Goal: Information Seeking & Learning: Learn about a topic

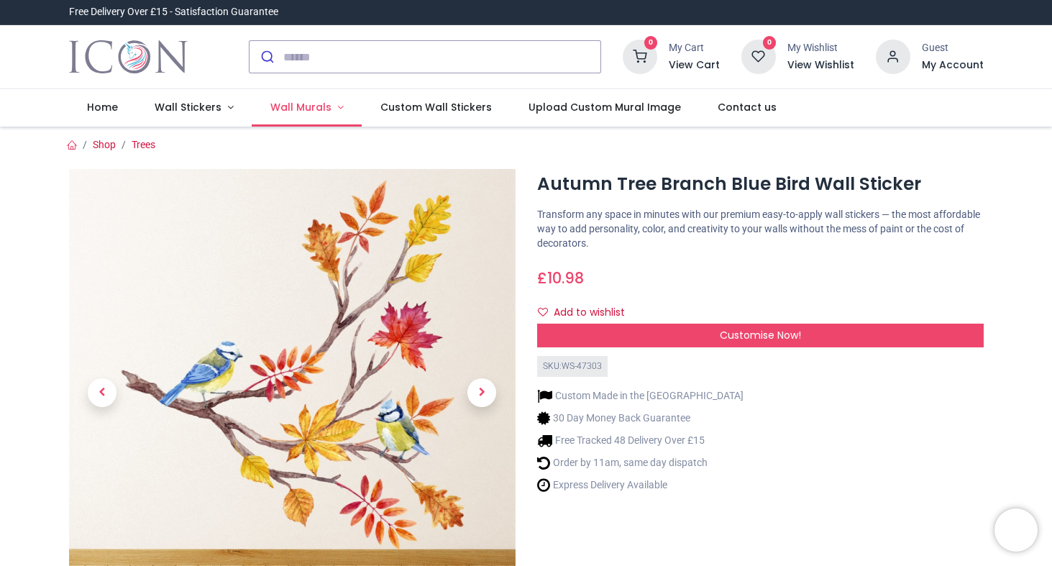
click at [327, 104] on span "Wall Murals" at bounding box center [302, 107] width 64 height 14
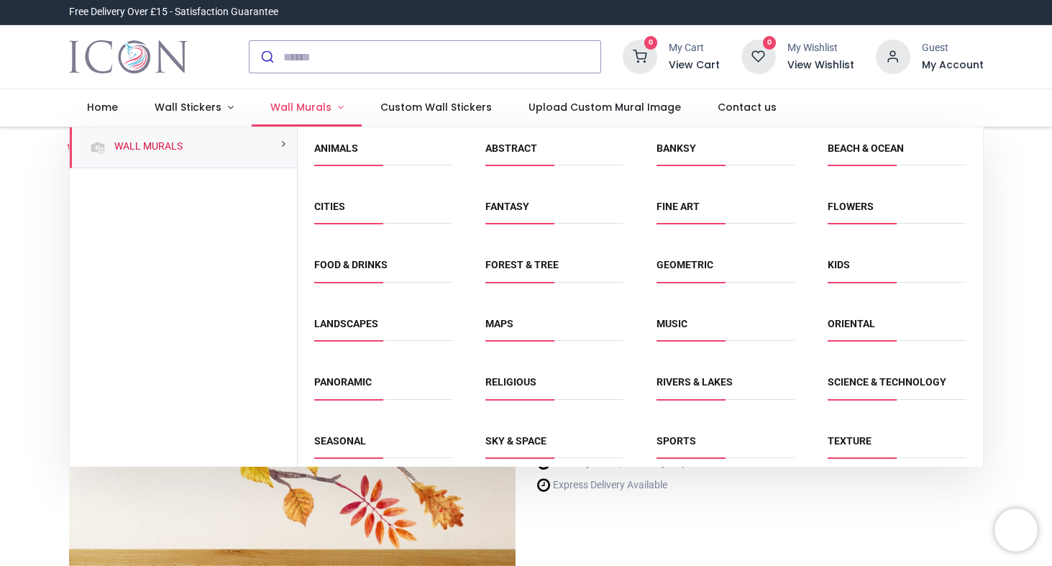
click at [303, 103] on span "Wall Murals" at bounding box center [300, 107] width 61 height 14
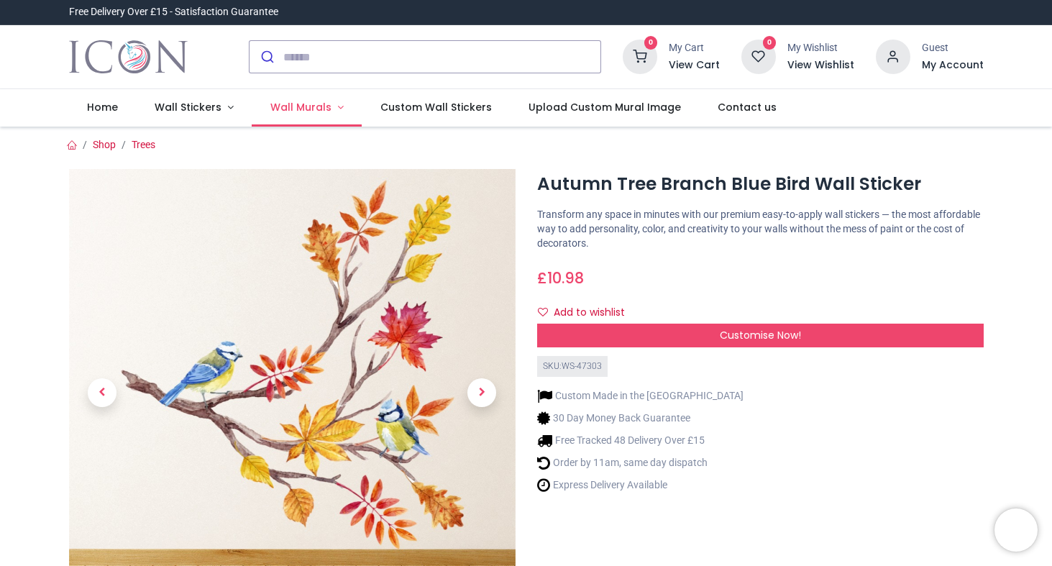
click at [303, 103] on span "Wall Murals" at bounding box center [300, 107] width 61 height 14
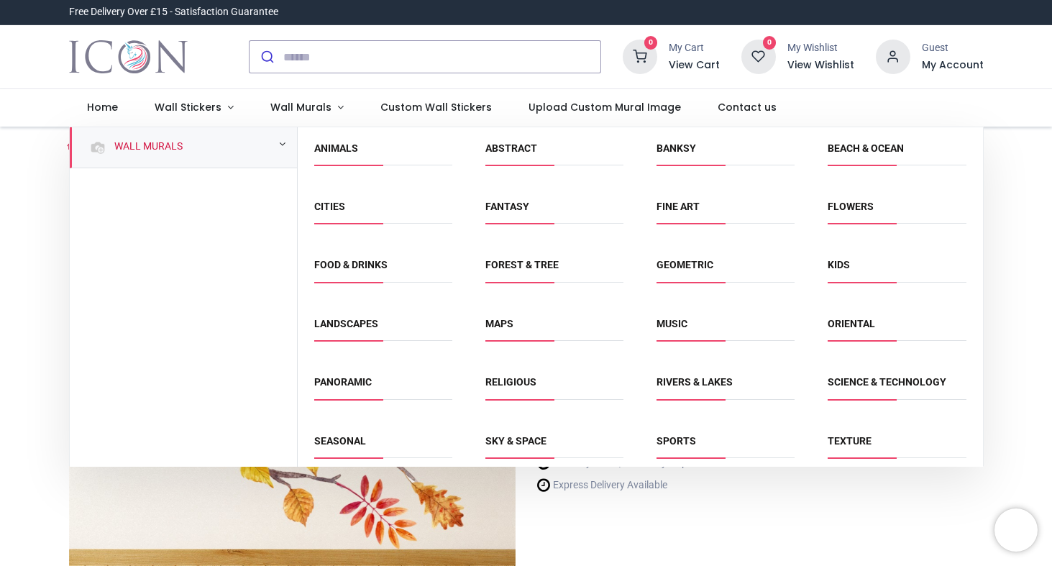
click at [206, 139] on div "Wall Murals" at bounding box center [184, 147] width 228 height 41
click at [523, 267] on link "Forest & Tree" at bounding box center [521, 265] width 73 height 12
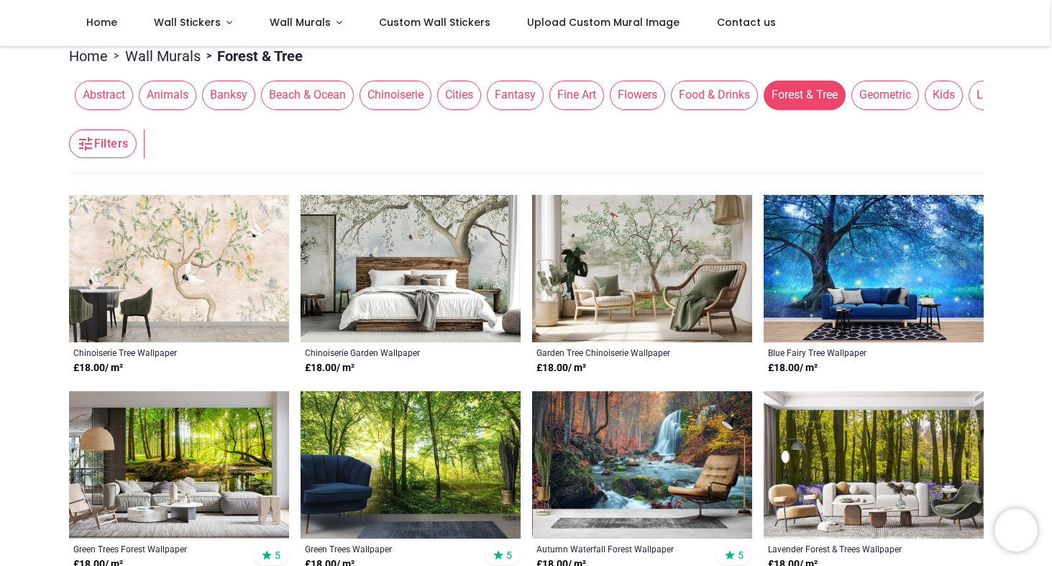
scroll to position [135, 0]
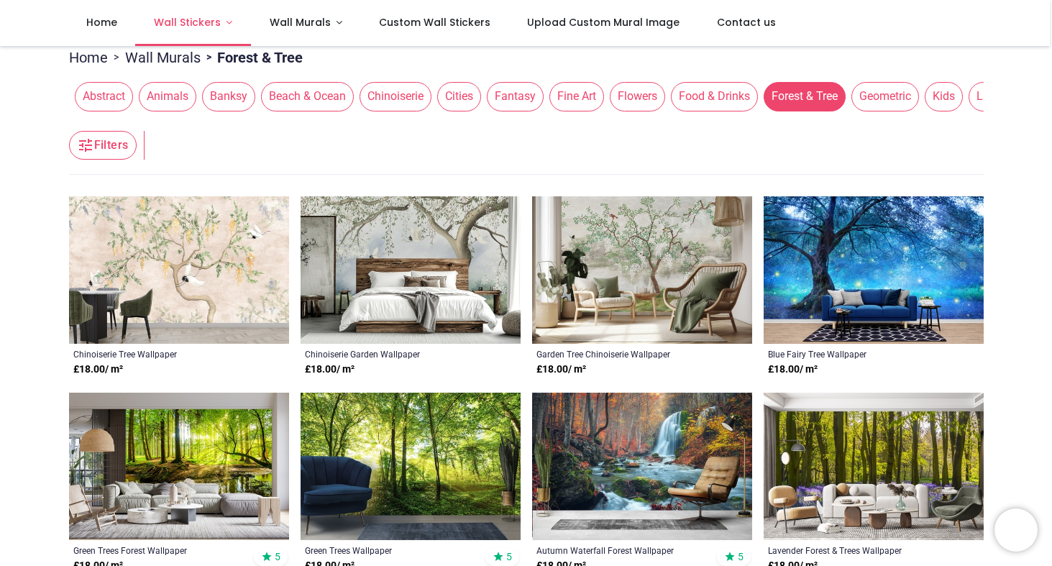
click at [222, 23] on link "Wall Stickers" at bounding box center [193, 23] width 116 height 46
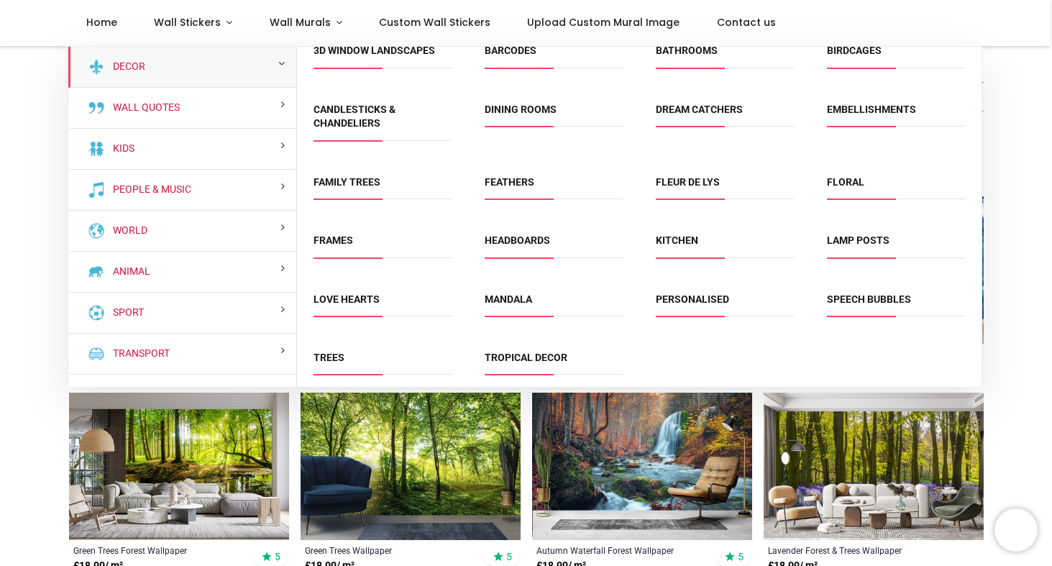
scroll to position [26, 0]
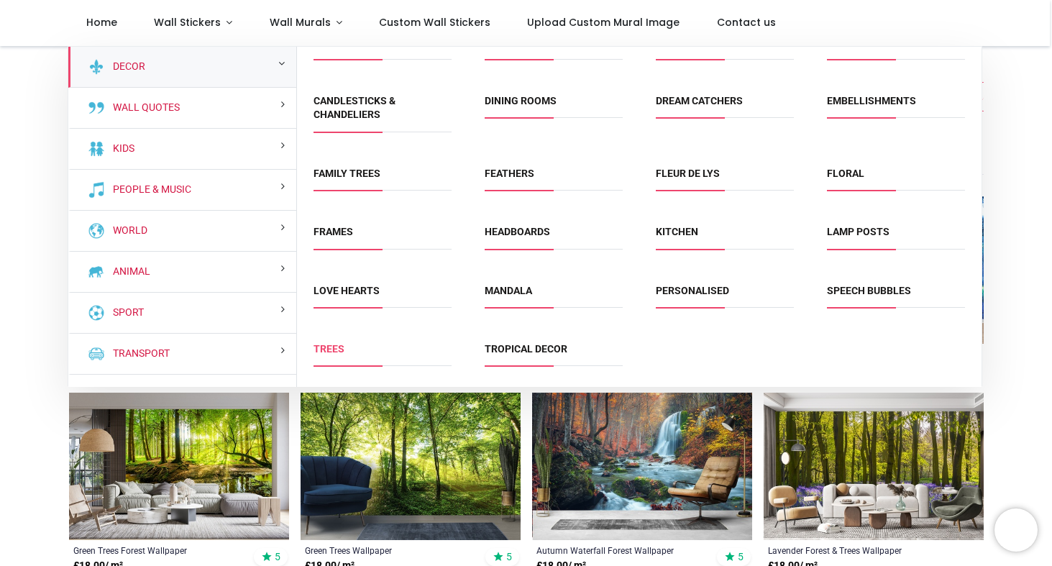
click at [343, 349] on link "Trees" at bounding box center [328, 349] width 31 height 12
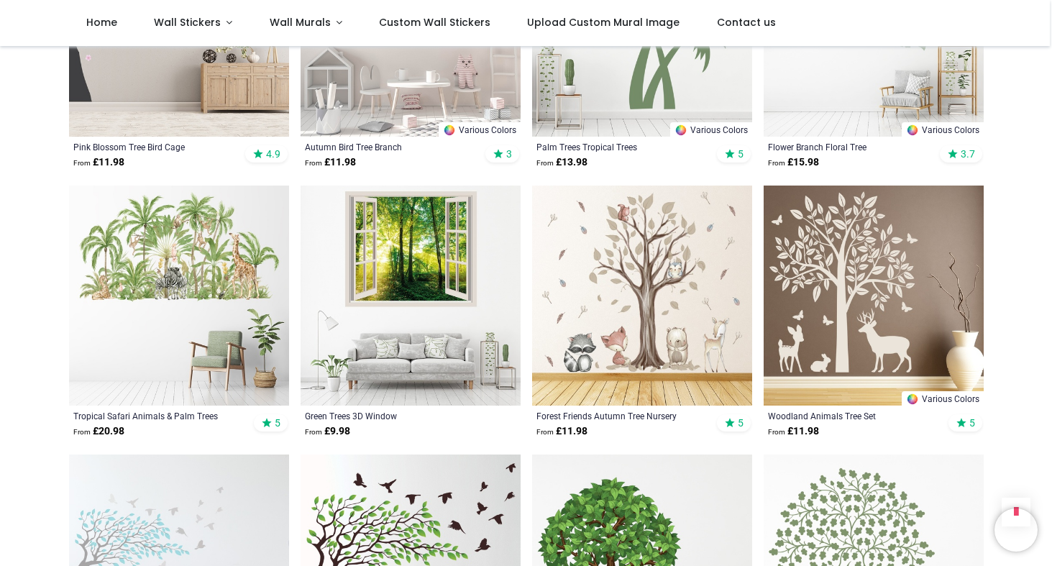
scroll to position [976, 0]
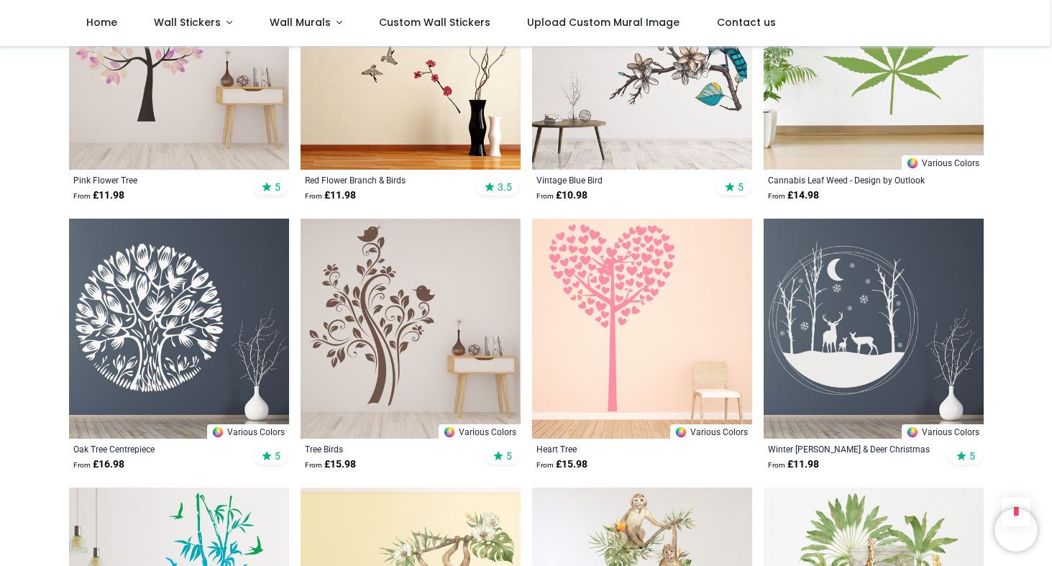
scroll to position [3222, 0]
